Goal: Find specific page/section: Find specific page/section

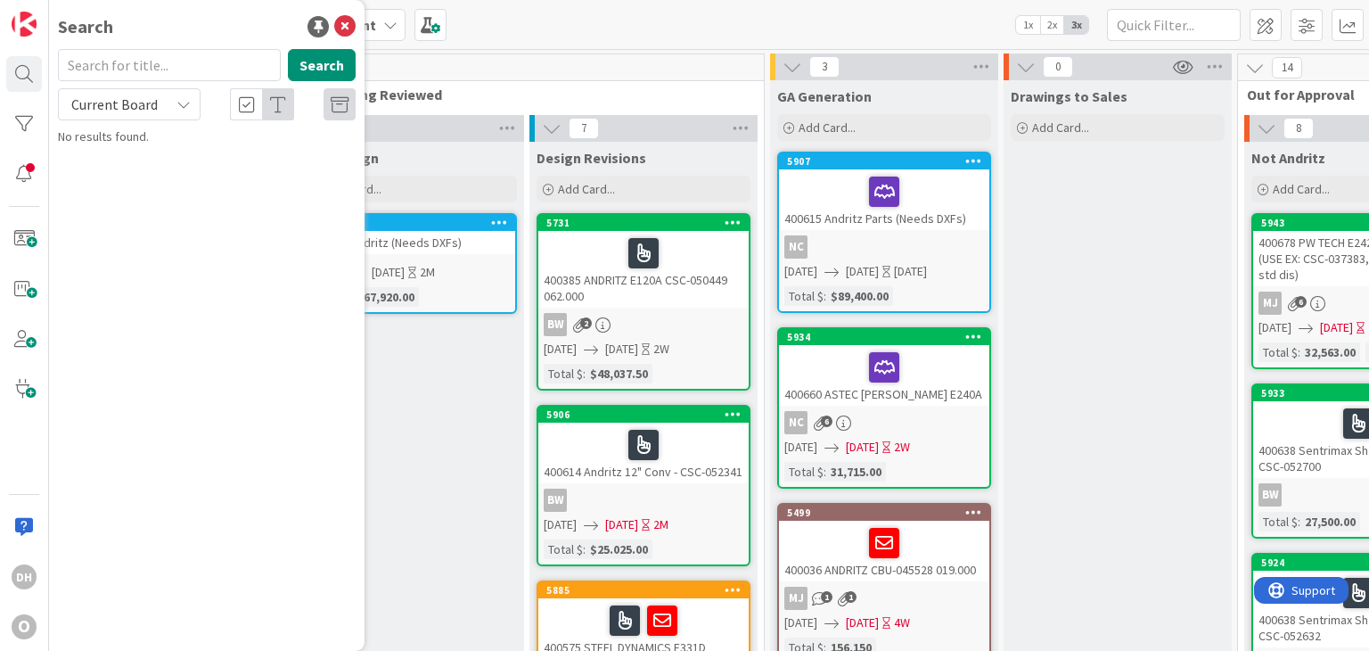
scroll to position [0, 1267]
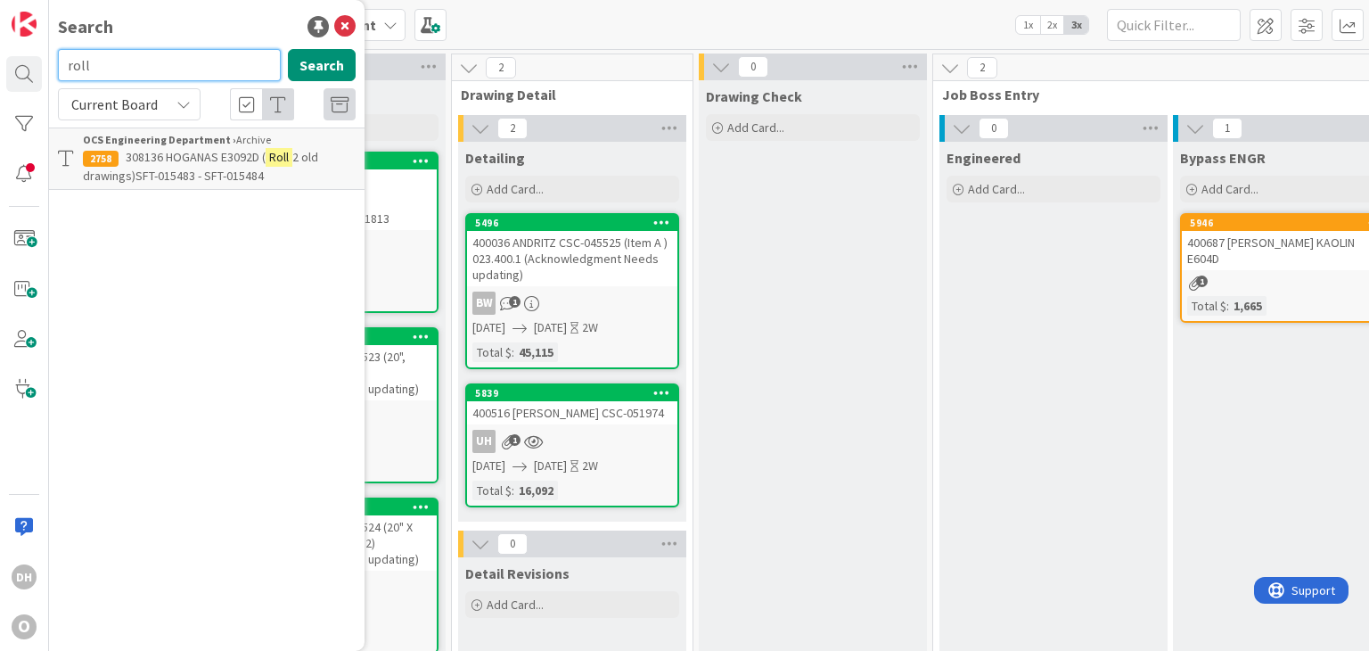
click at [160, 65] on input "roll" at bounding box center [169, 65] width 223 height 32
type input "rolls"
click at [338, 70] on button "Search" at bounding box center [322, 65] width 68 height 32
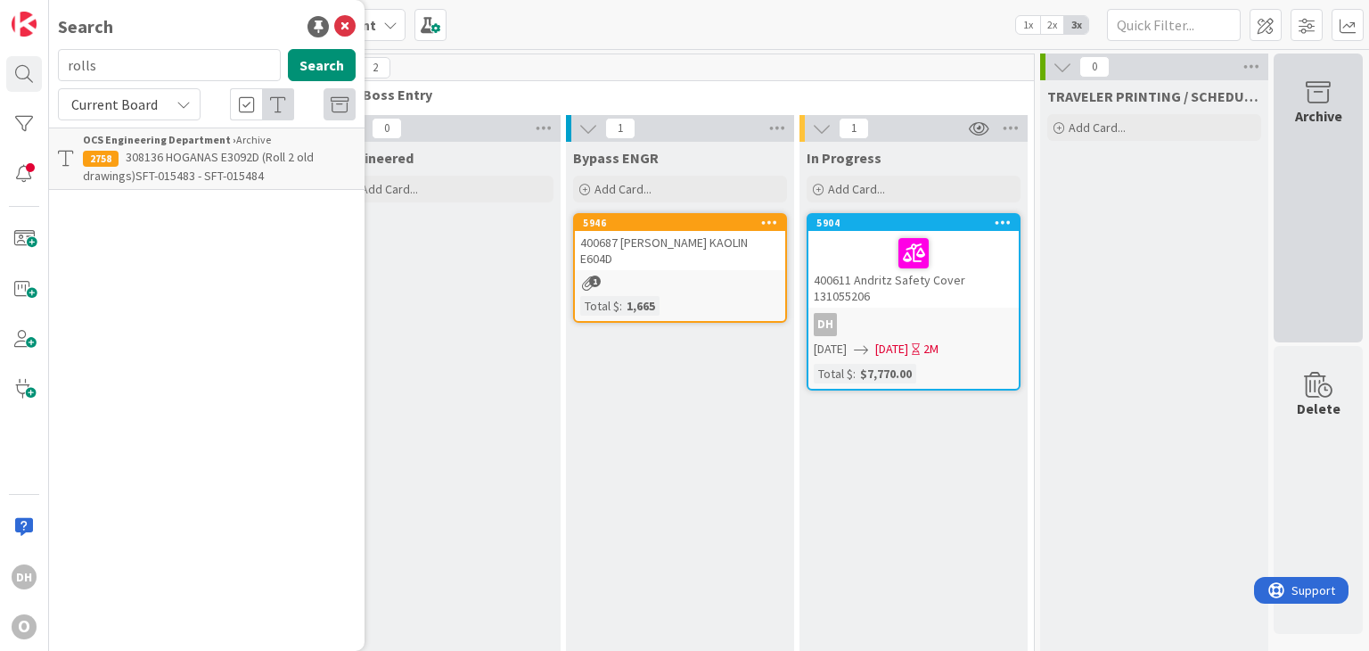
click at [1286, 211] on div "Archive" at bounding box center [1318, 197] width 89 height 289
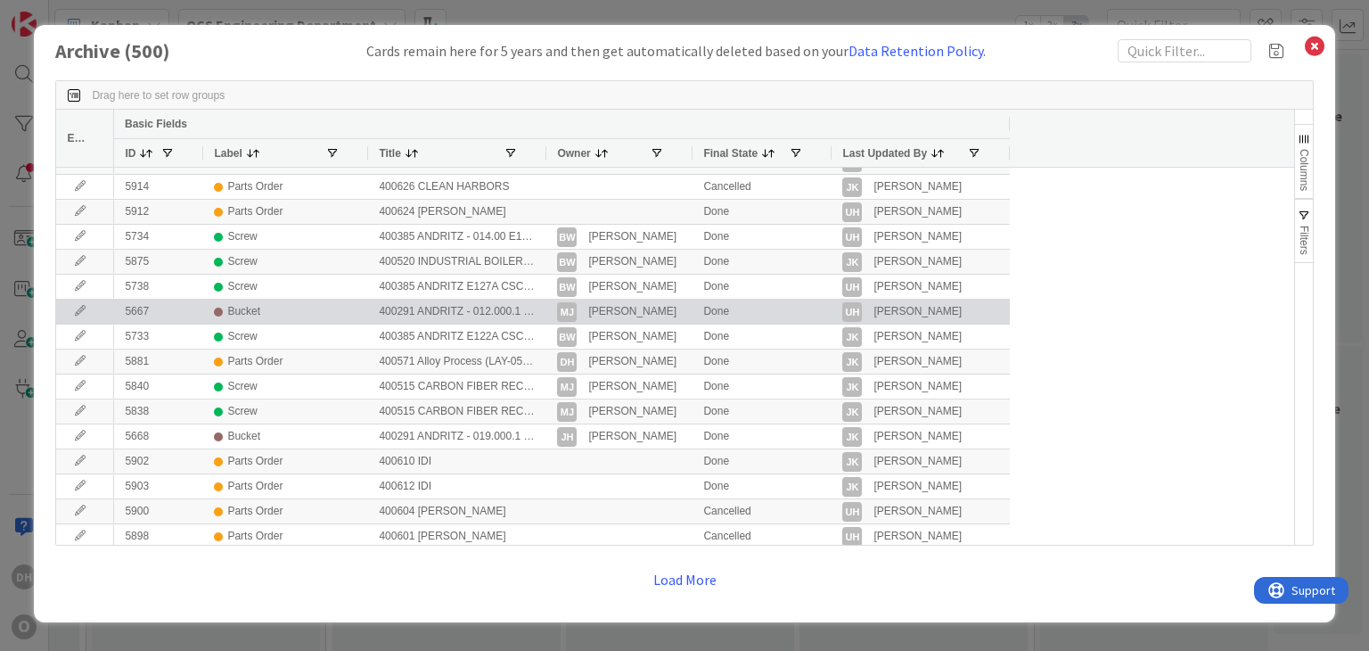
scroll to position [891, 0]
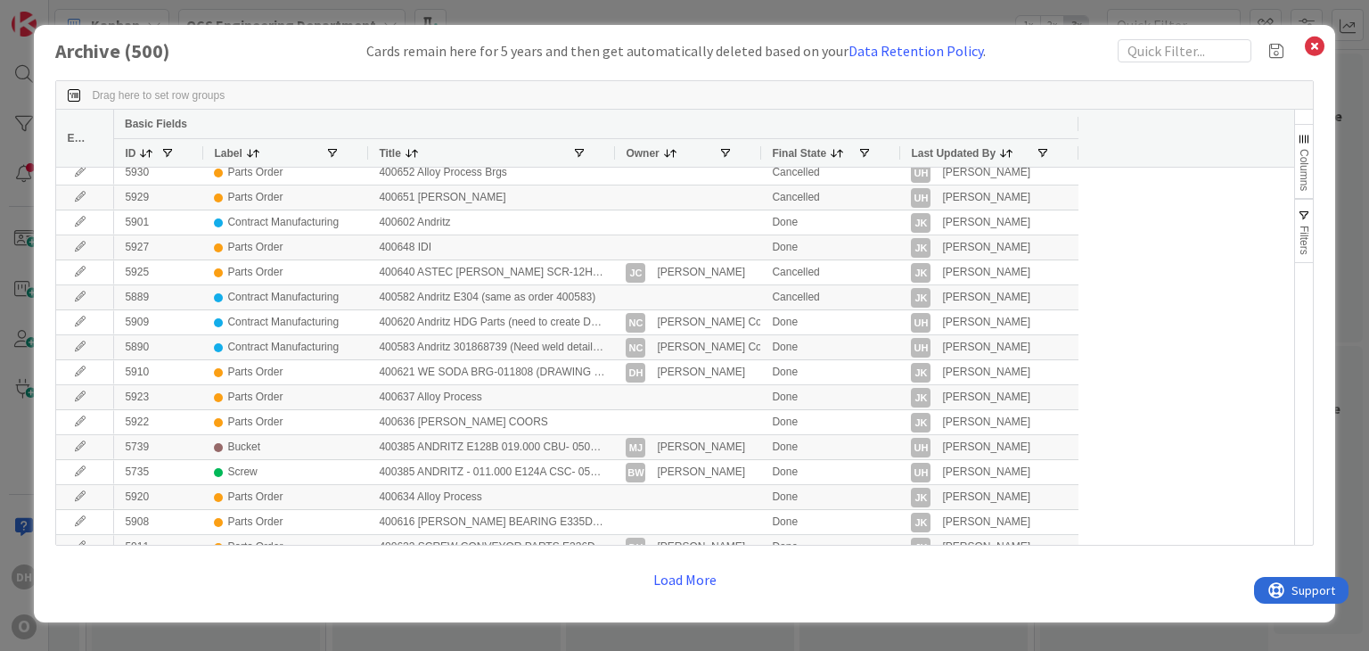
drag, startPoint x: 545, startPoint y: 152, endPoint x: 619, endPoint y: 154, distance: 74.0
click at [618, 154] on div at bounding box center [614, 153] width 7 height 28
click at [619, 154] on div at bounding box center [619, 153] width 7 height 28
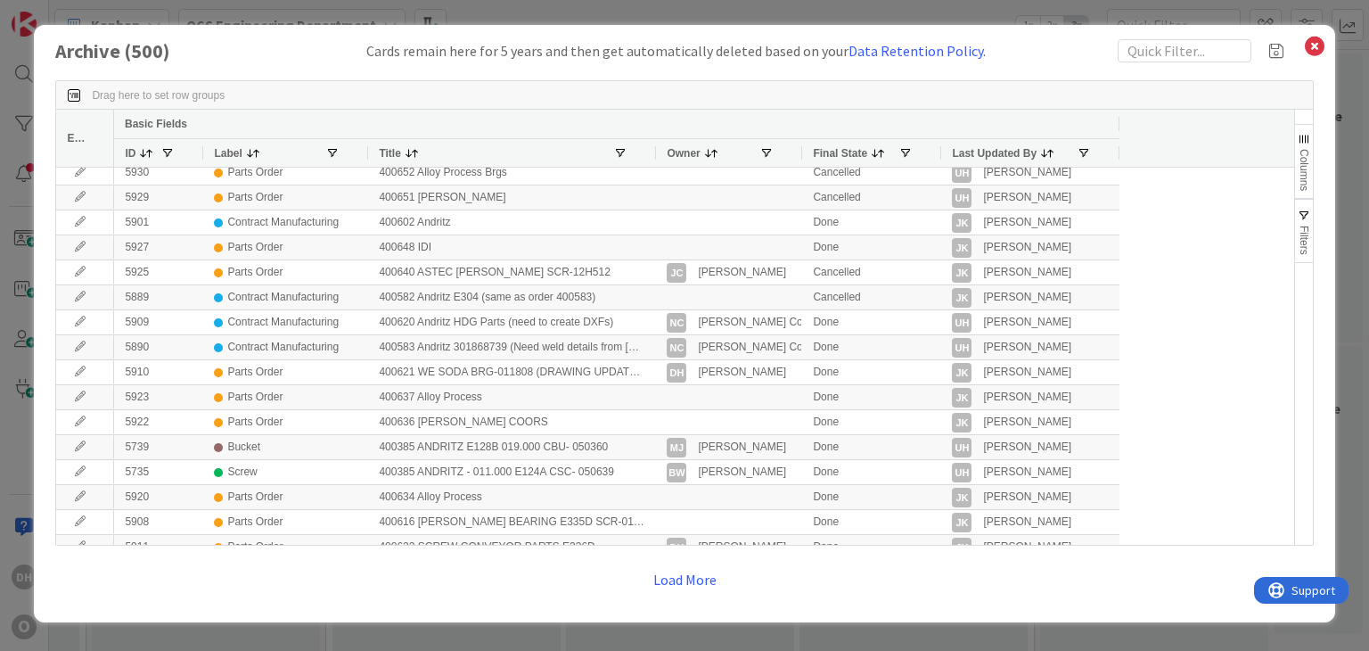
drag, startPoint x: 619, startPoint y: 154, endPoint x: 654, endPoint y: 156, distance: 35.7
click at [654, 156] on div at bounding box center [655, 153] width 7 height 28
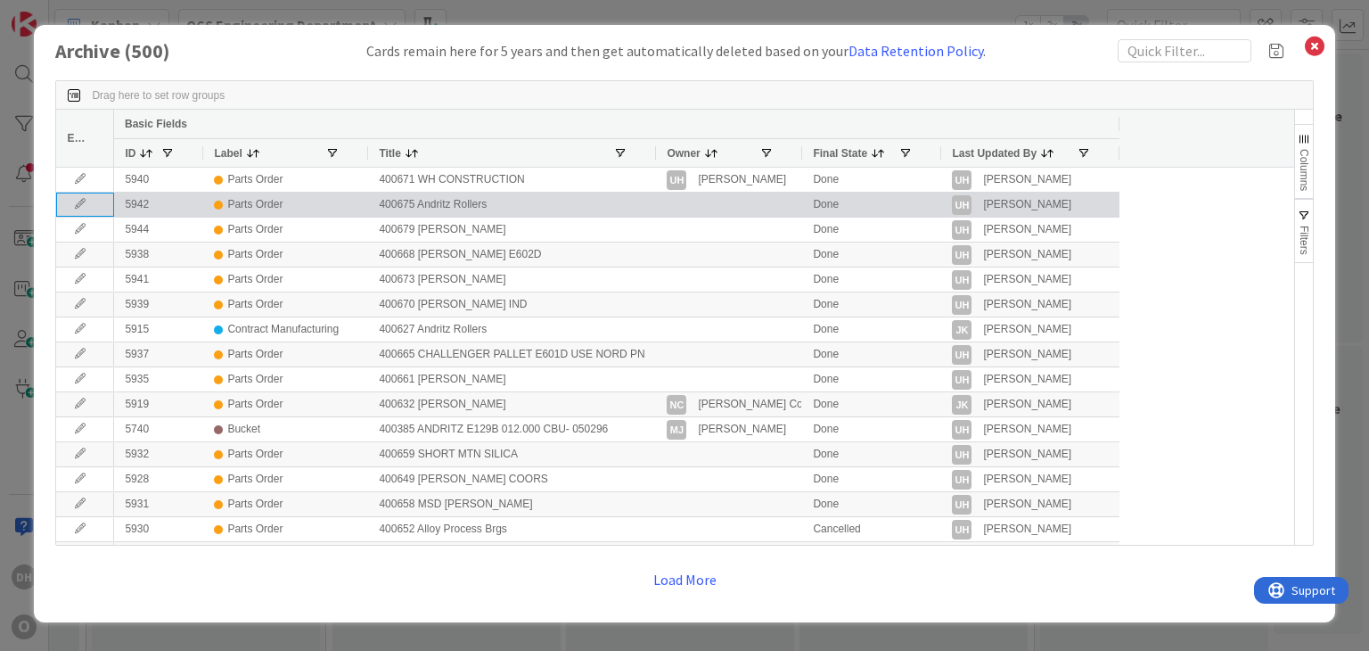
click at [83, 206] on icon at bounding box center [80, 204] width 27 height 11
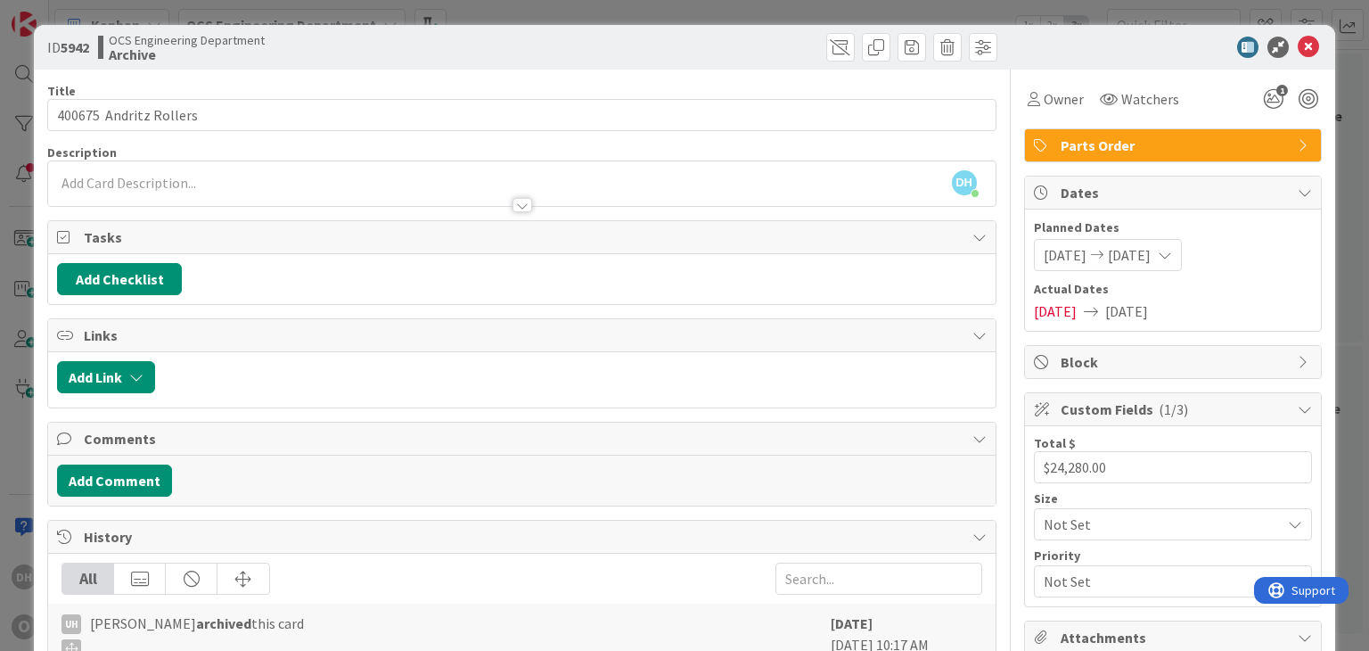
click at [1193, 148] on span "Parts Order" at bounding box center [1175, 145] width 228 height 21
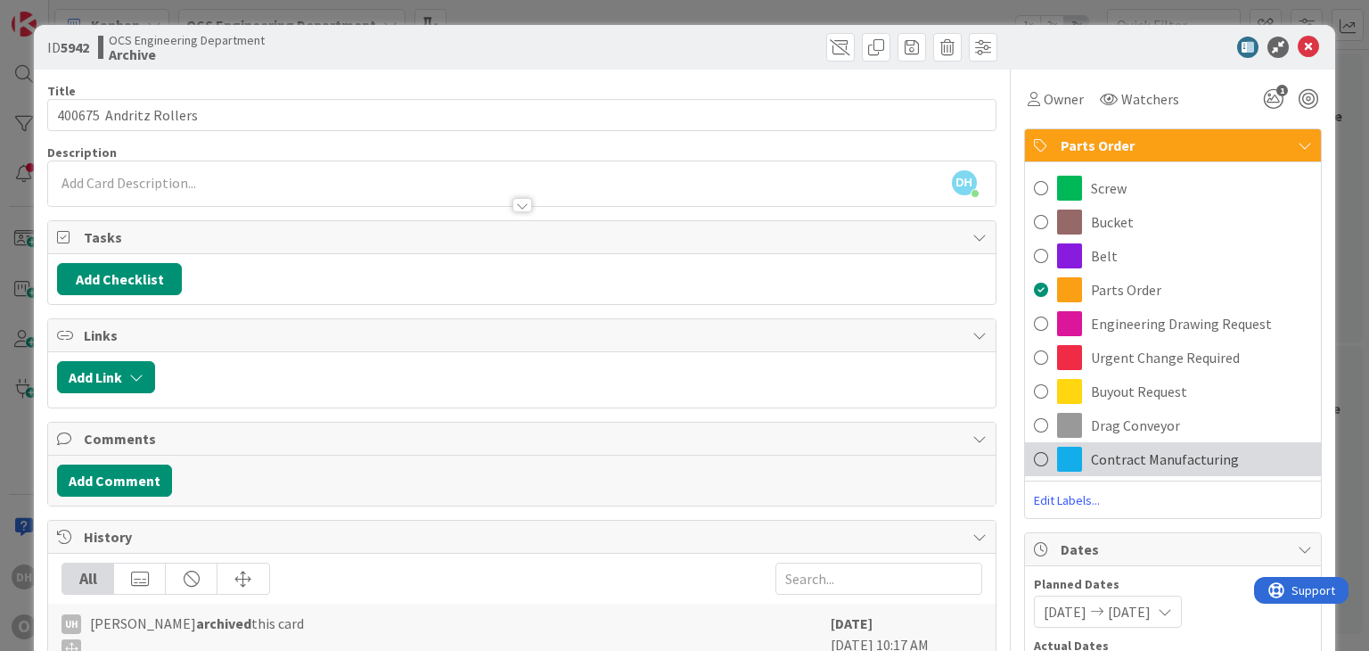
click at [1128, 466] on span "Contract Manufacturing" at bounding box center [1165, 458] width 148 height 21
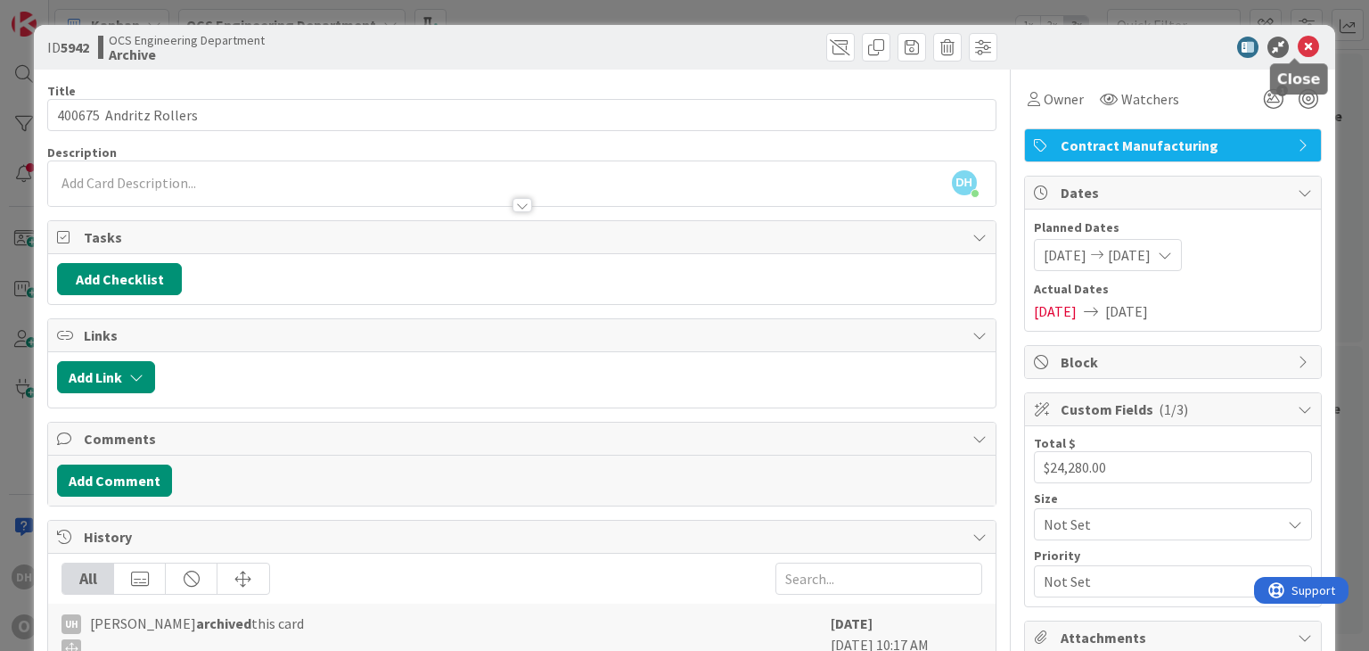
click at [1298, 42] on icon at bounding box center [1308, 47] width 21 height 21
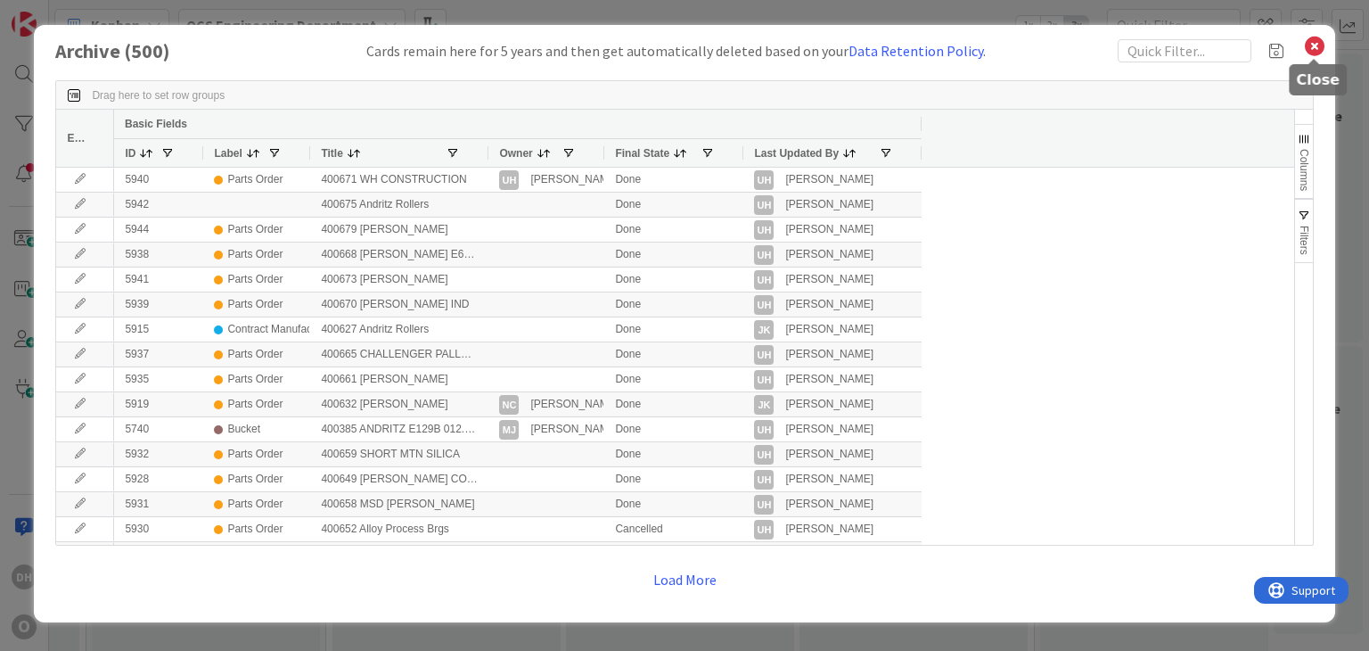
click at [1316, 39] on icon at bounding box center [1314, 46] width 23 height 25
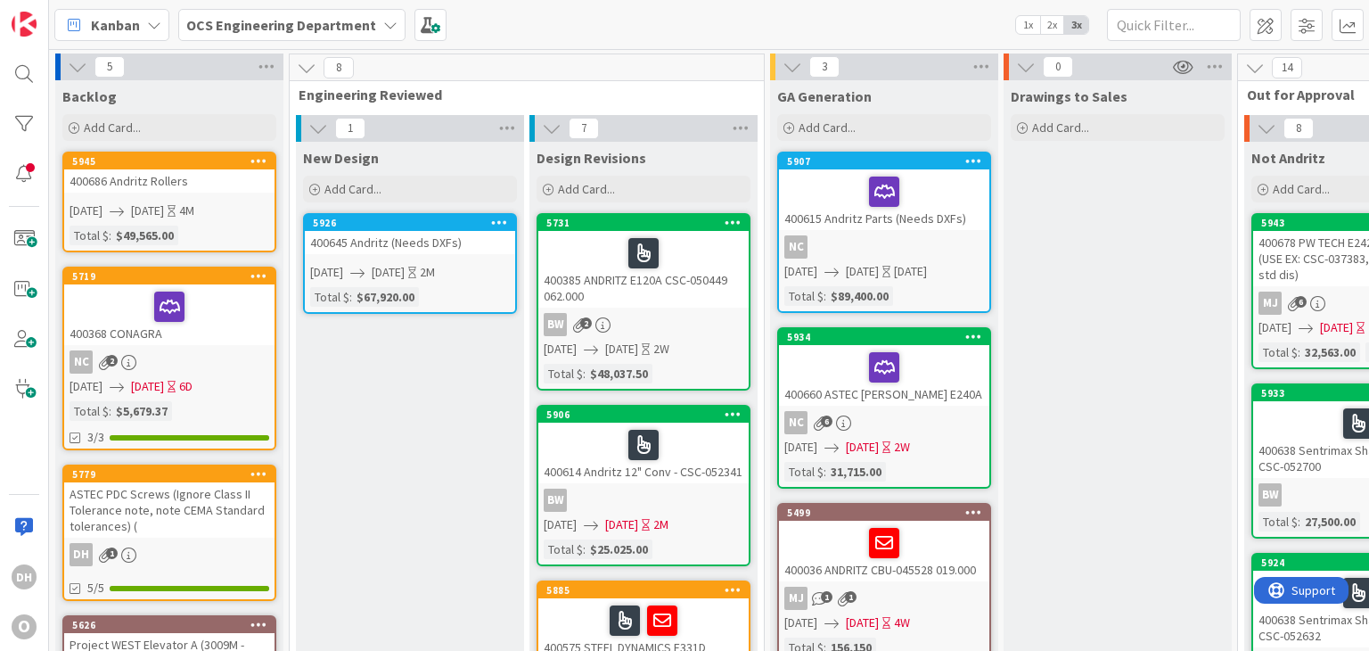
click at [191, 176] on div "400686 Andritz Rollers" at bounding box center [169, 180] width 210 height 23
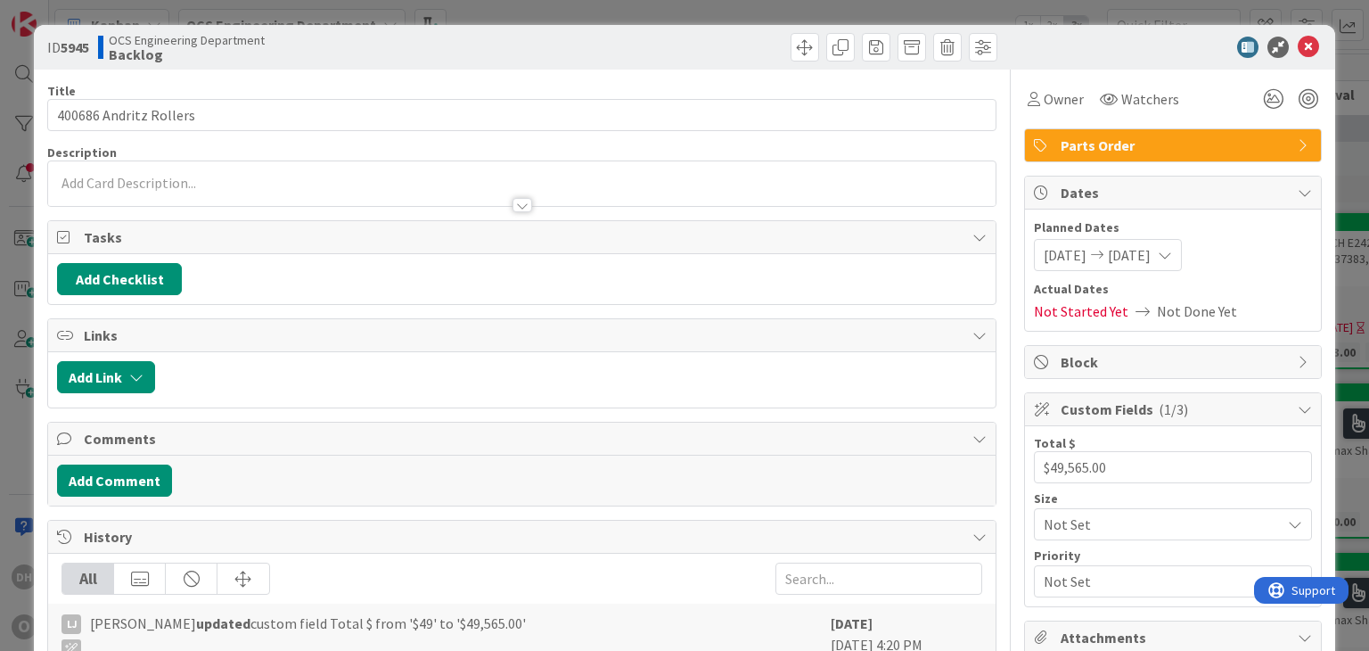
click at [1078, 145] on span "Parts Order" at bounding box center [1175, 145] width 228 height 21
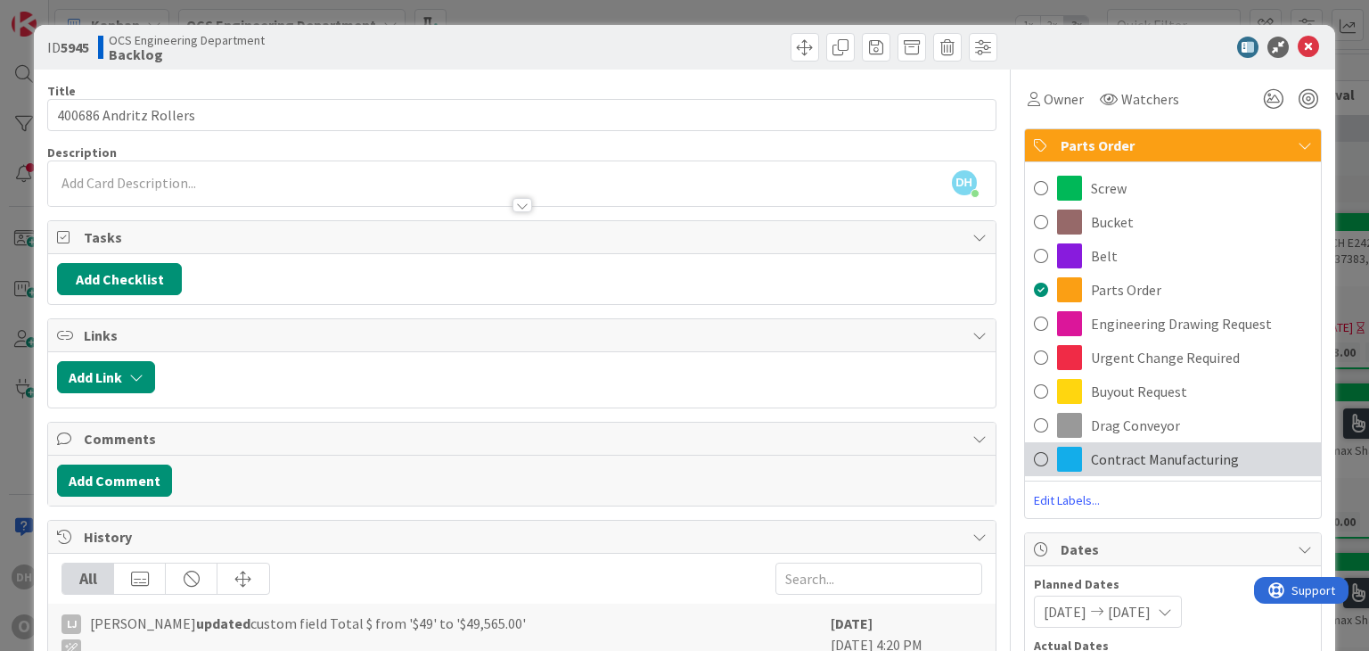
click at [1109, 452] on span "Contract Manufacturing" at bounding box center [1165, 458] width 148 height 21
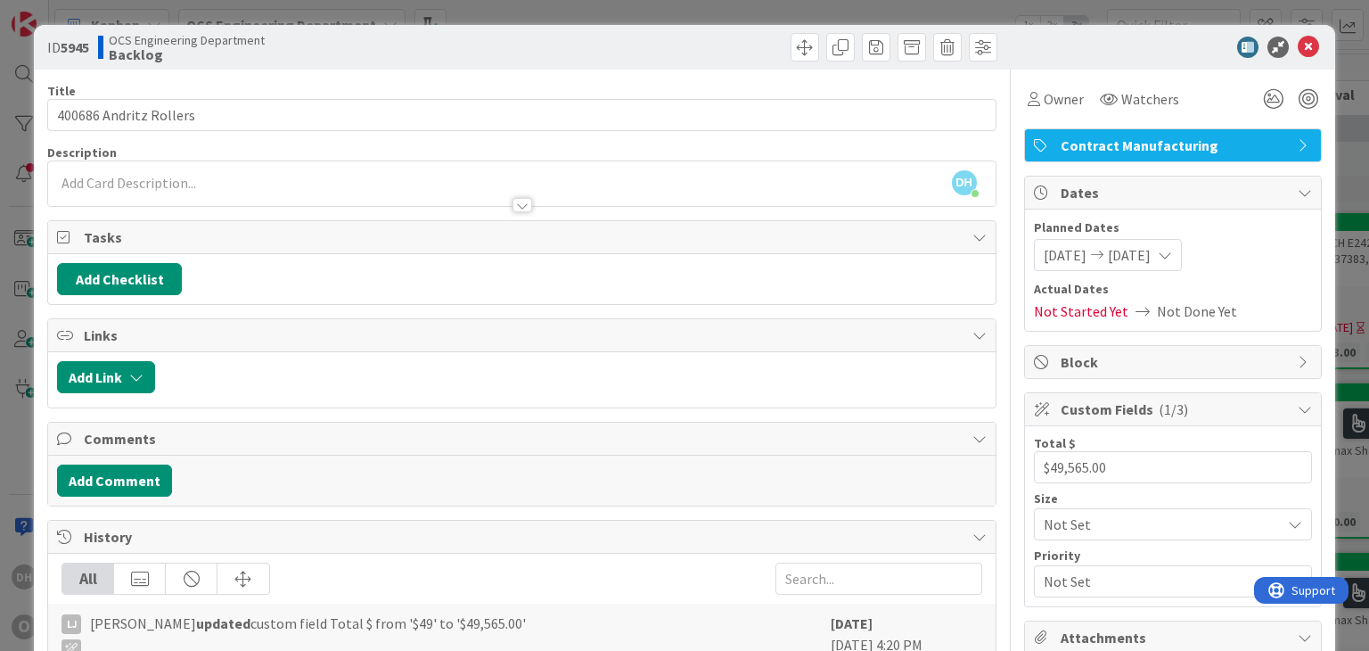
click at [1292, 33] on div "ID 5945 OCS Engineering Department Backlog" at bounding box center [684, 47] width 1300 height 45
click at [1298, 37] on icon at bounding box center [1308, 47] width 21 height 21
